Goal: Navigation & Orientation: Find specific page/section

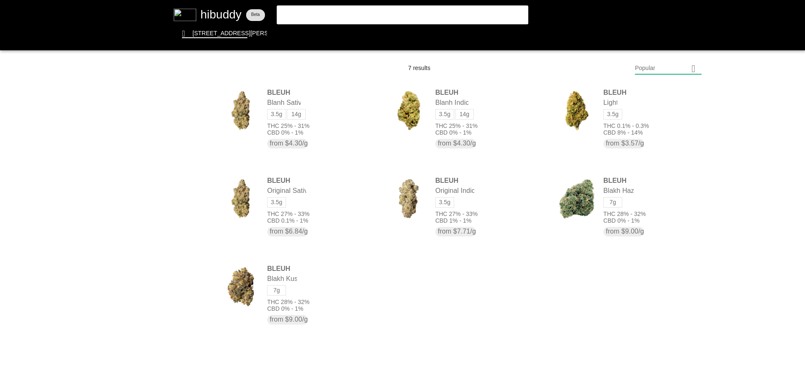
click at [217, 17] on flt-glass-pane at bounding box center [402, 191] width 805 height 382
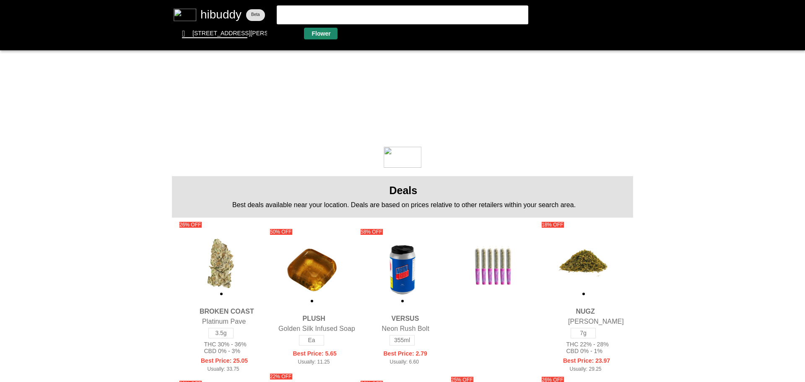
click at [324, 36] on flt-glass-pane at bounding box center [402, 191] width 805 height 382
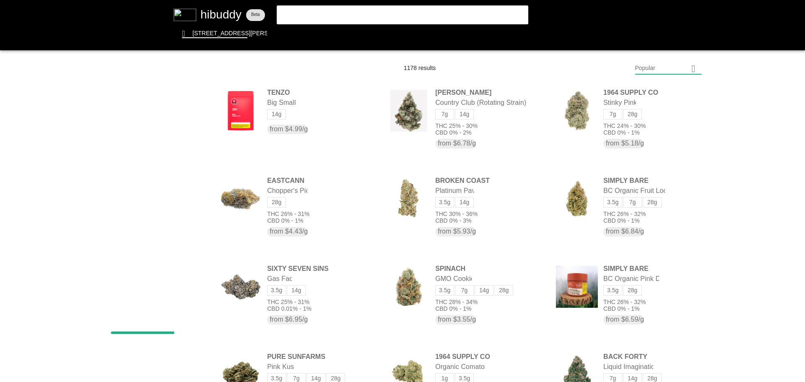
click at [643, 72] on flt-glass-pane at bounding box center [402, 191] width 805 height 382
click at [651, 290] on flt-glass-pane at bounding box center [402, 191] width 805 height 382
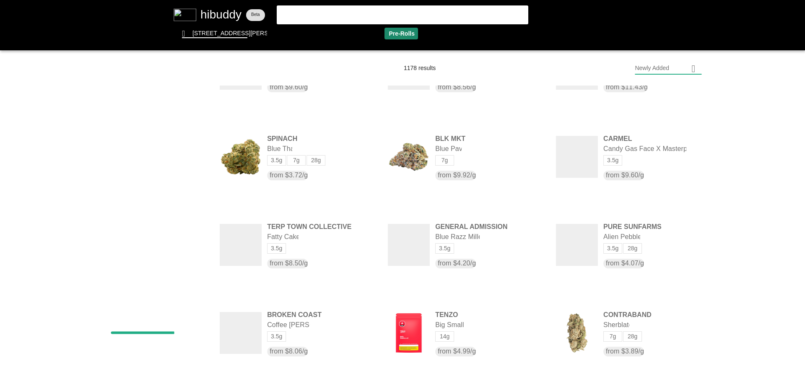
click at [402, 35] on flt-glass-pane at bounding box center [402, 191] width 805 height 382
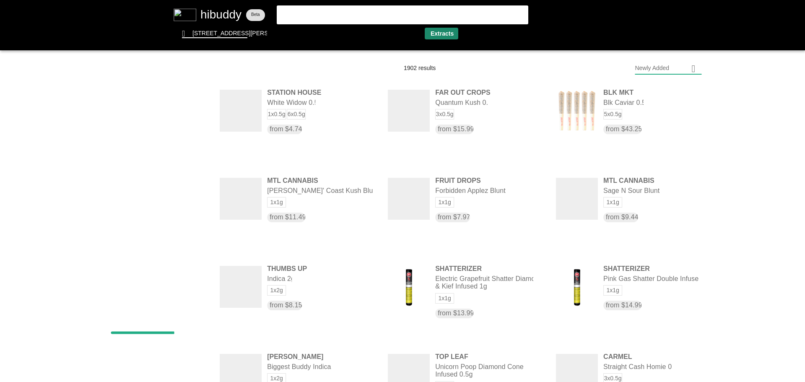
click at [441, 31] on flt-glass-pane at bounding box center [402, 191] width 805 height 382
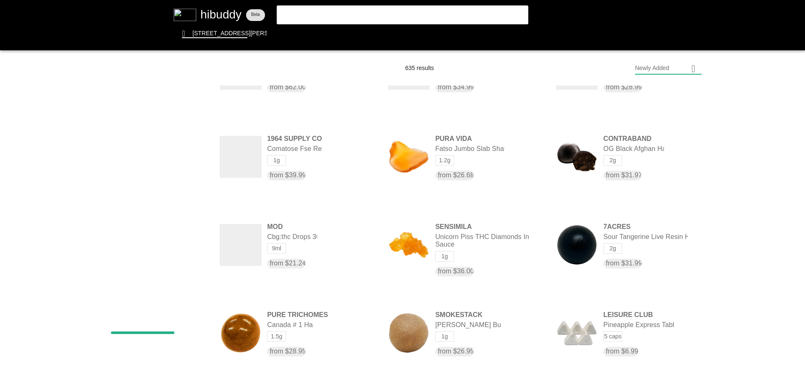
click at [214, 13] on flt-glass-pane at bounding box center [402, 191] width 805 height 382
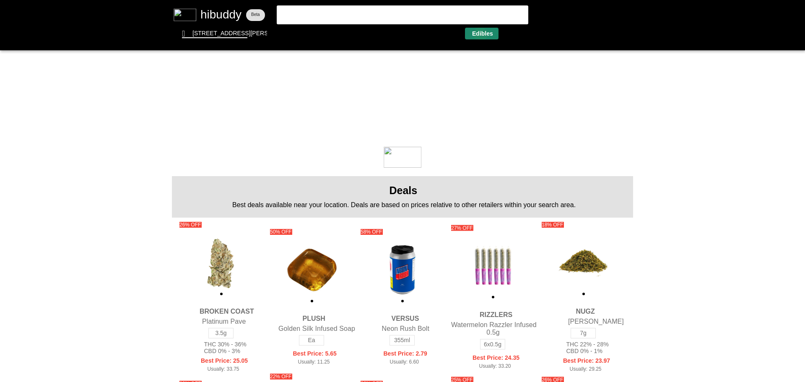
click at [480, 34] on flt-glass-pane at bounding box center [402, 191] width 805 height 382
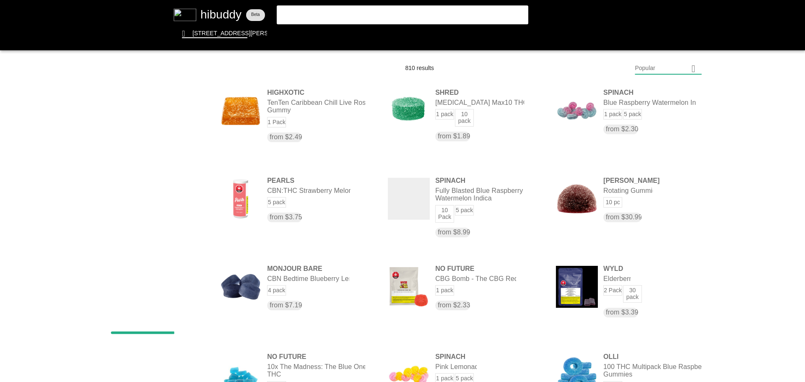
click at [660, 65] on flt-glass-pane at bounding box center [402, 191] width 805 height 382
click at [647, 293] on flt-glass-pane at bounding box center [402, 191] width 805 height 382
